Goal: Navigation & Orientation: Go to known website

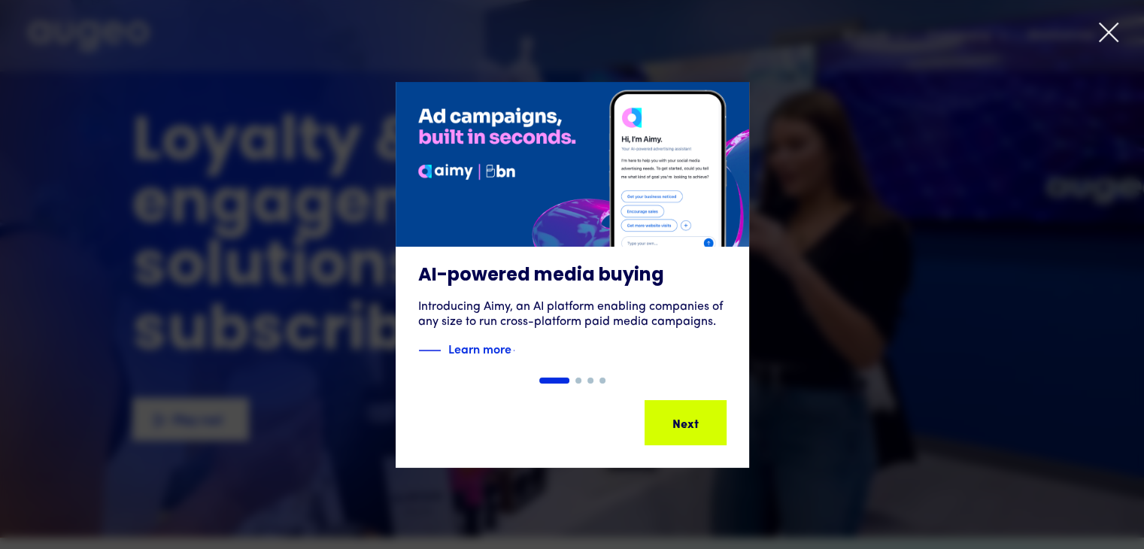
click at [1102, 35] on icon at bounding box center [1108, 32] width 23 height 23
